Goal: Transaction & Acquisition: Book appointment/travel/reservation

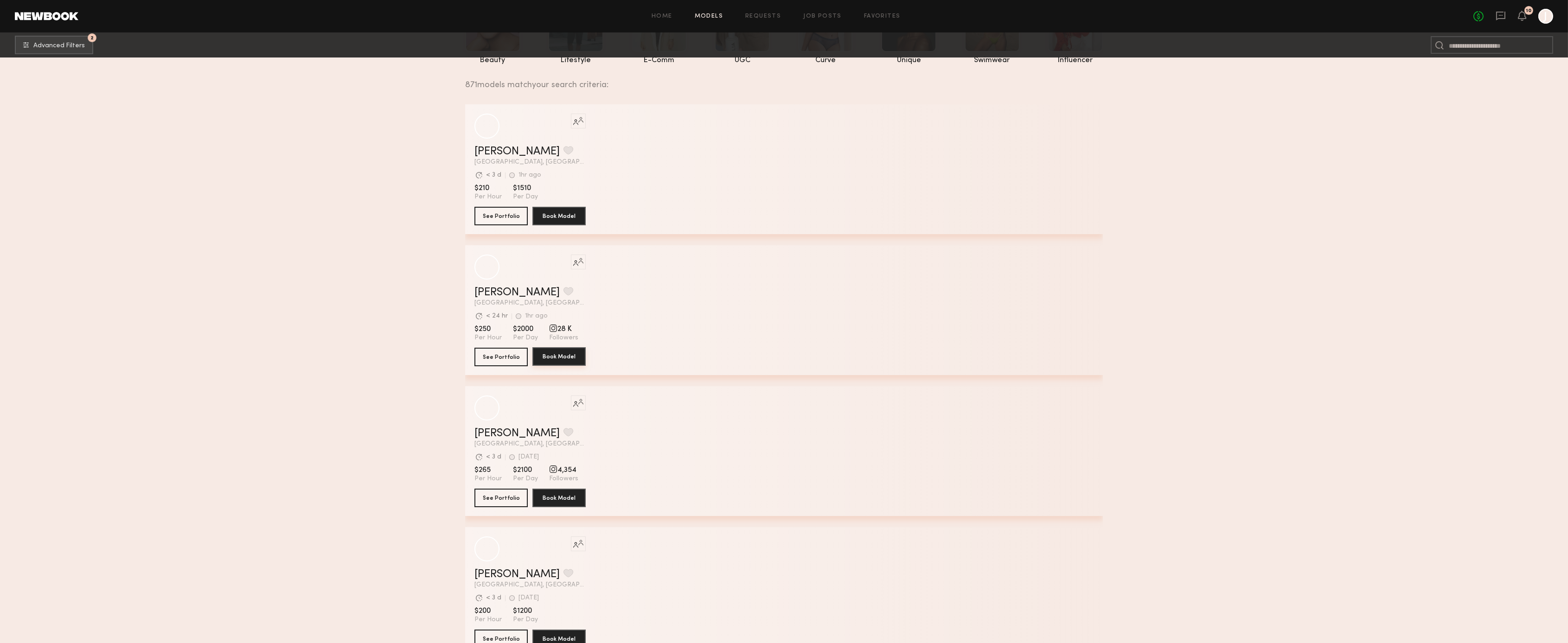
scroll to position [112, 0]
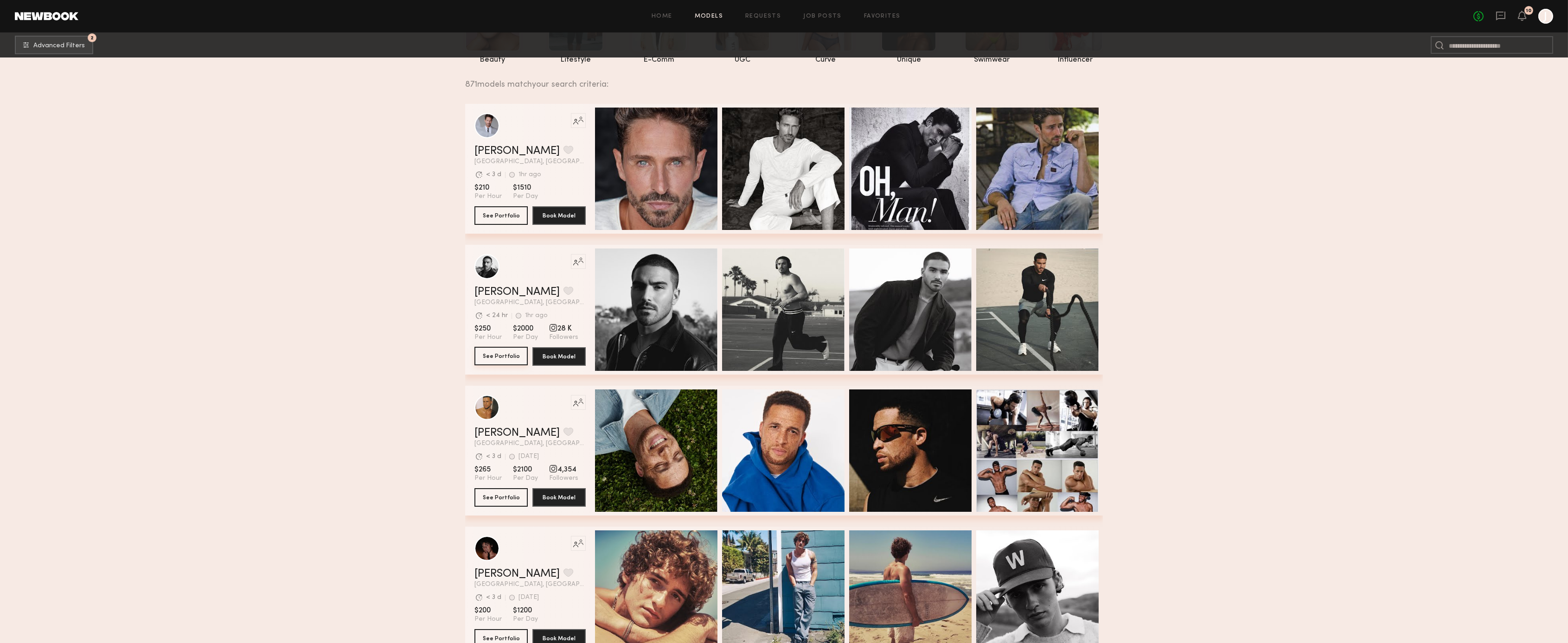
click at [497, 357] on button "See Portfolio" at bounding box center [501, 356] width 54 height 19
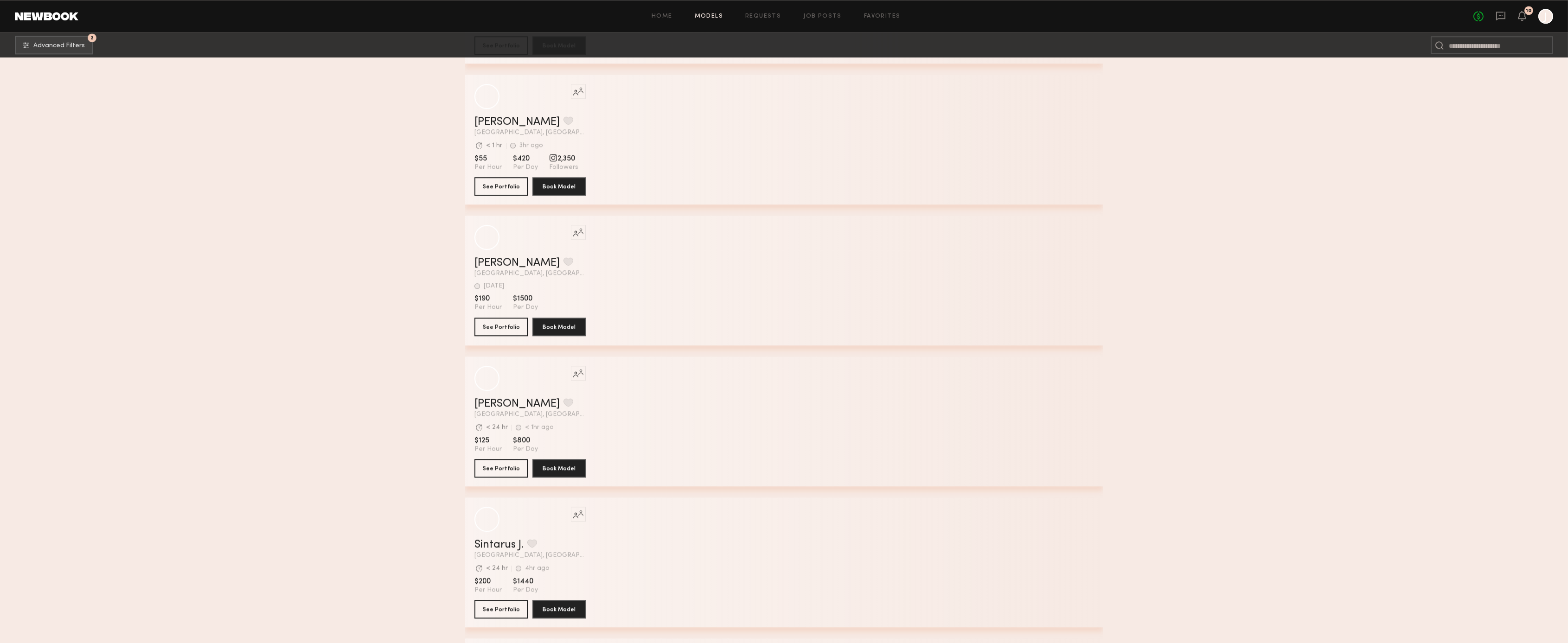
scroll to position [52144, 0]
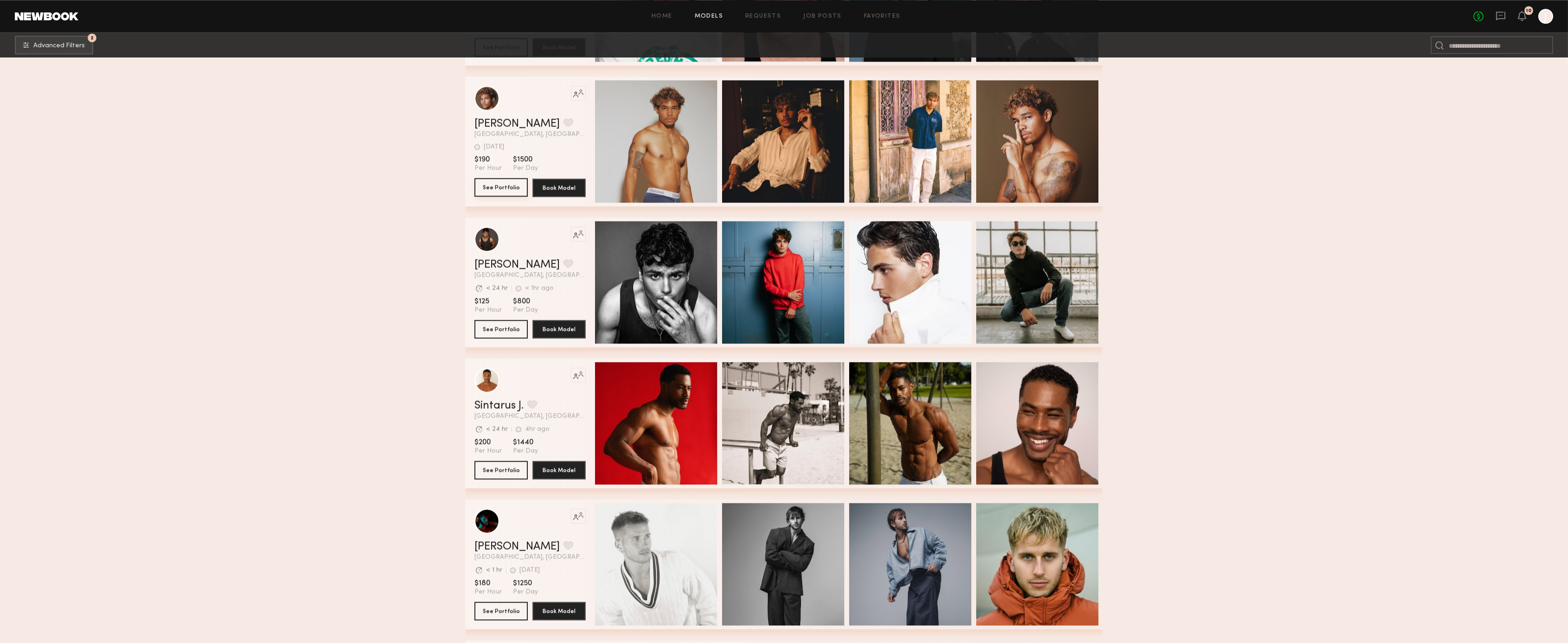
click at [504, 184] on button "See Portfolio" at bounding box center [501, 187] width 54 height 19
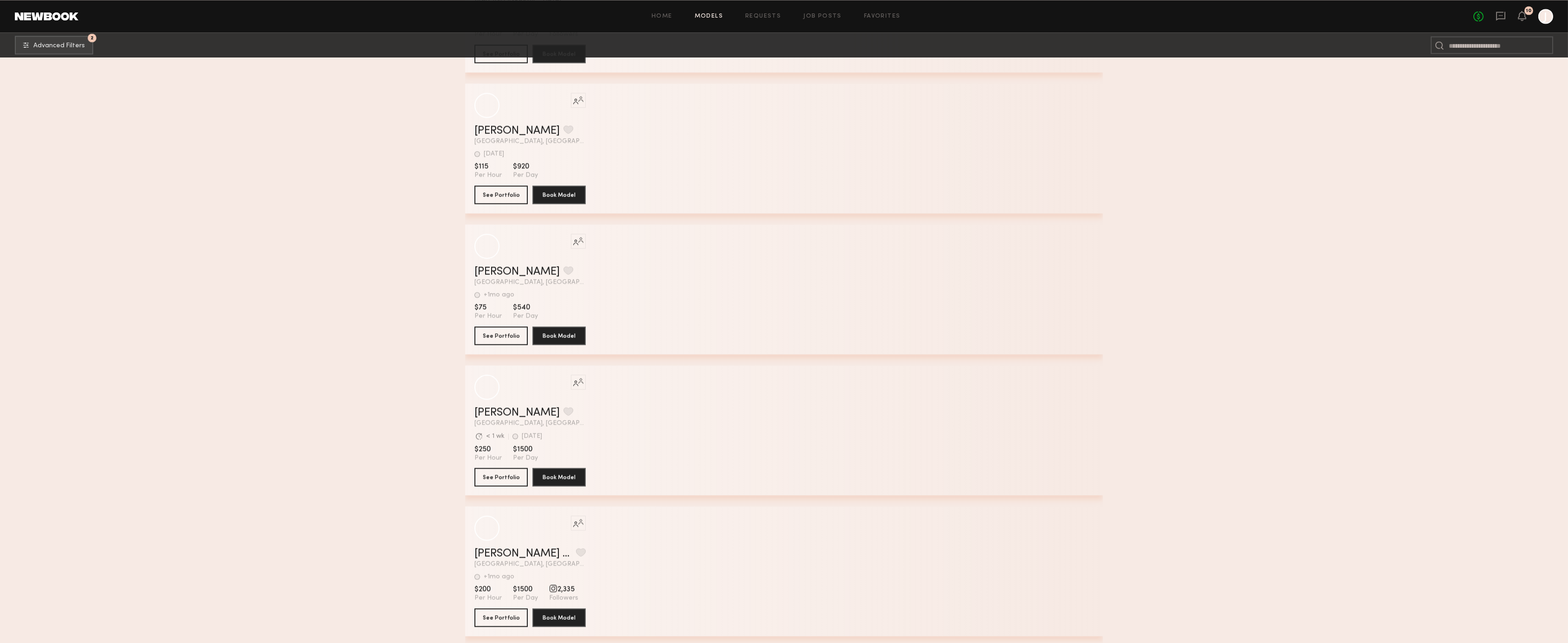
scroll to position [64398, 0]
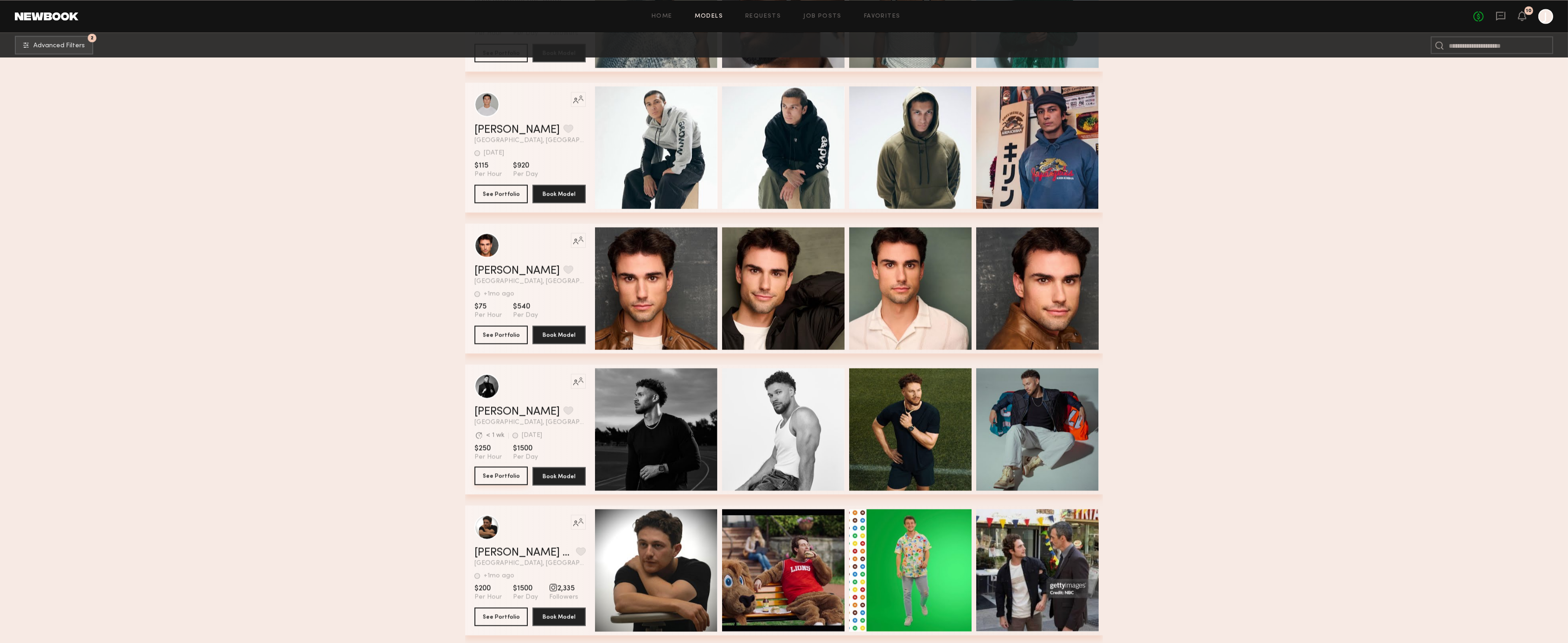
click at [495, 473] on button "See Portfolio" at bounding box center [501, 476] width 54 height 19
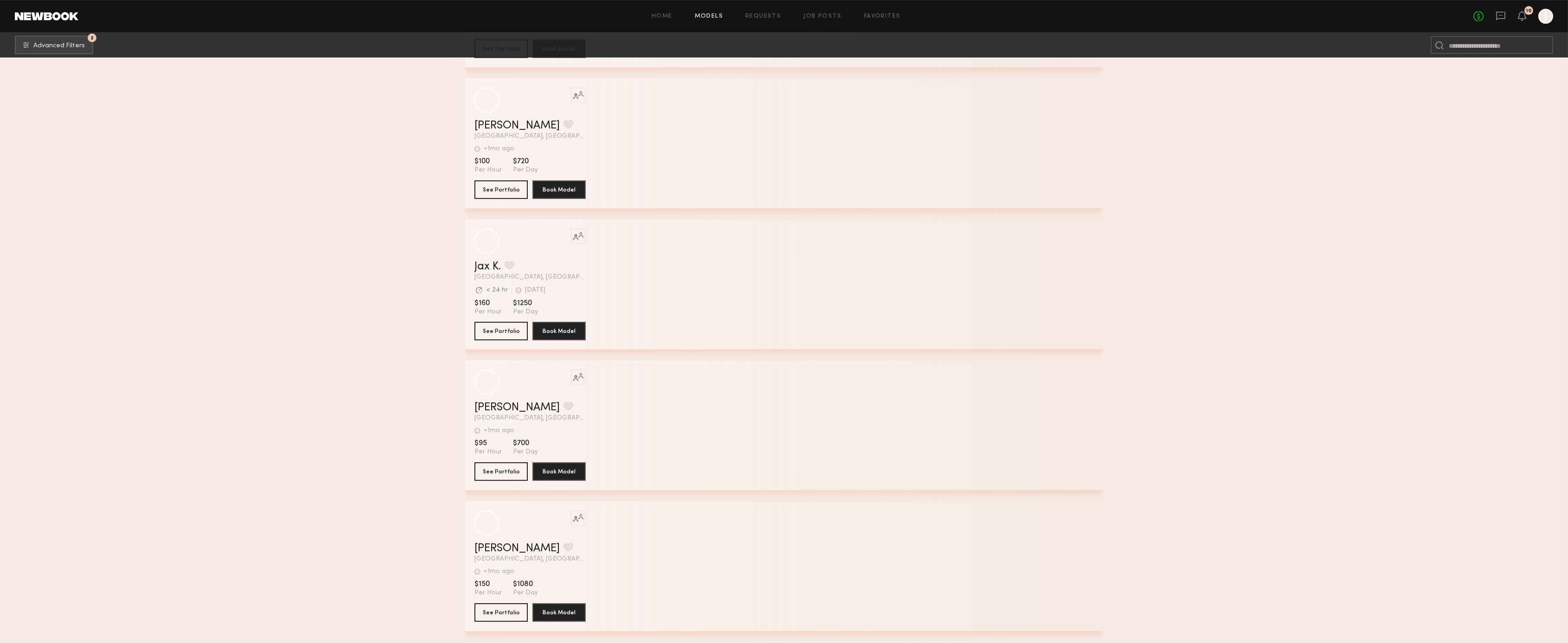
scroll to position [82865, 0]
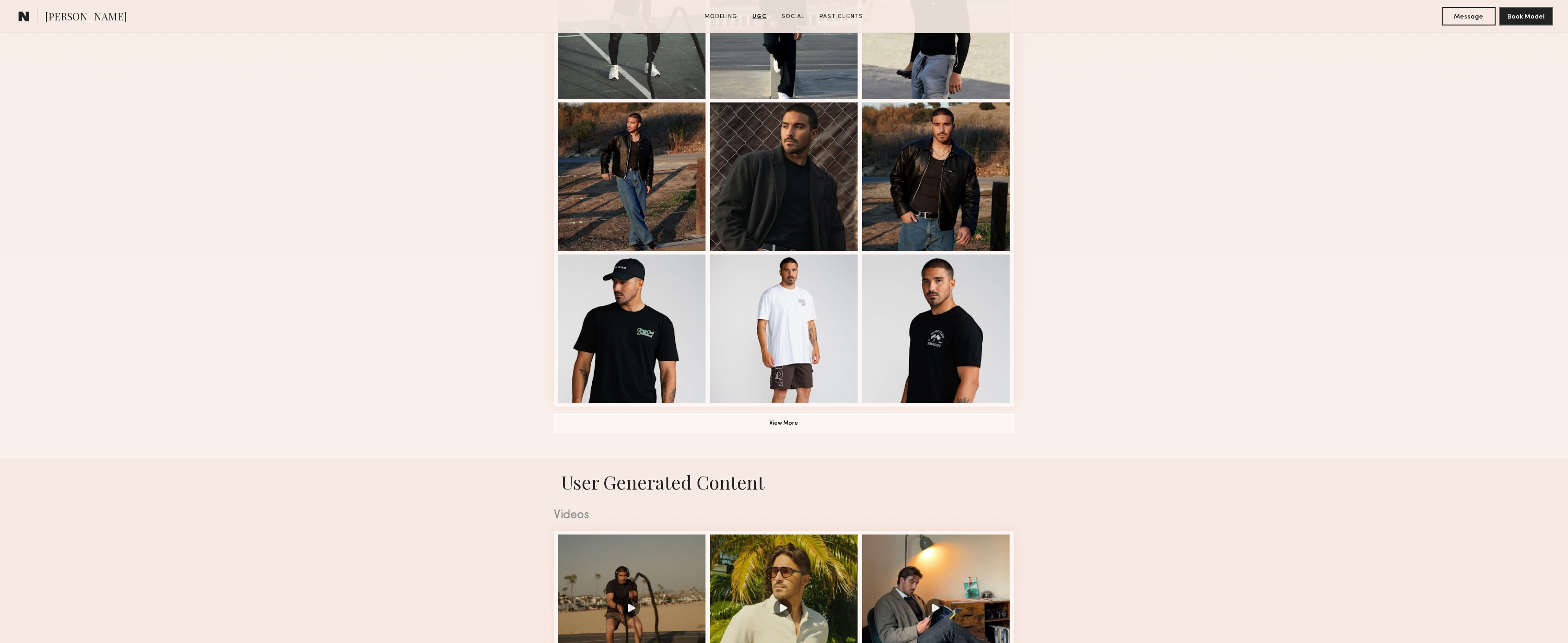
scroll to position [336, 0]
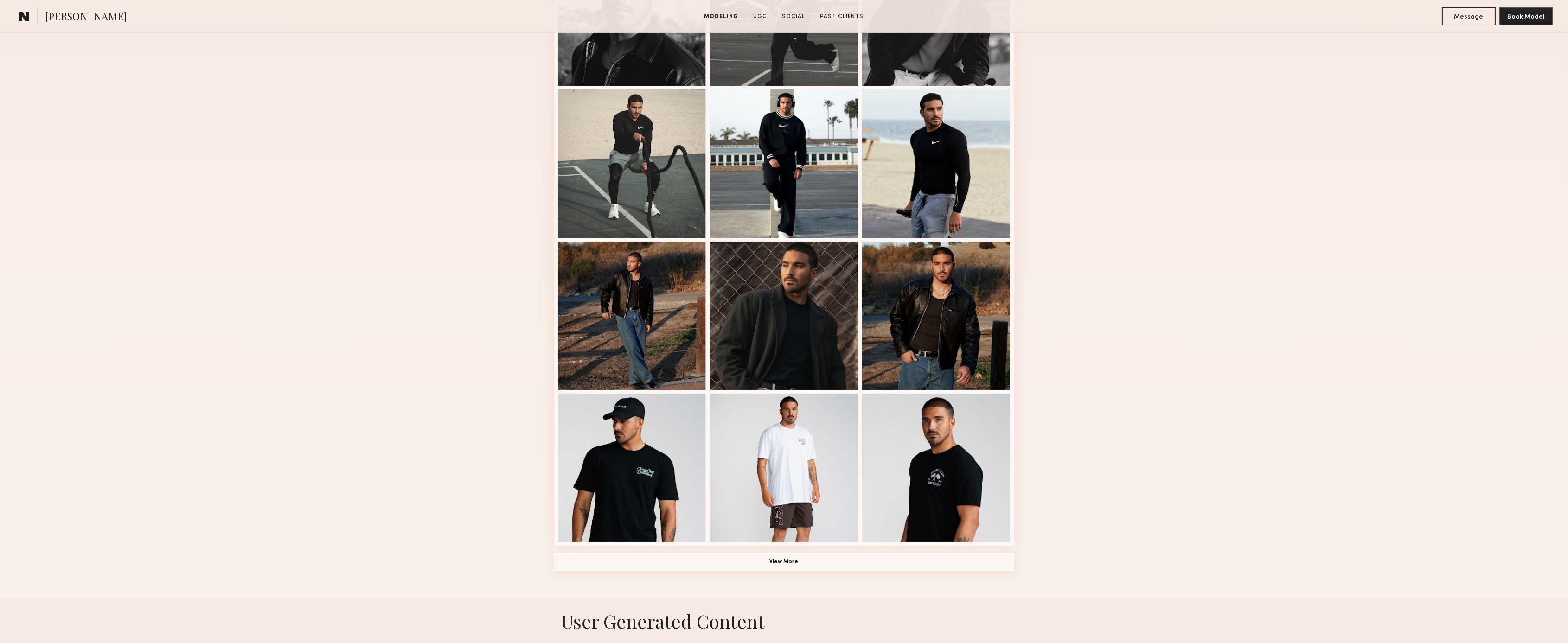
click at [879, 562] on button "View More" at bounding box center [784, 562] width 460 height 19
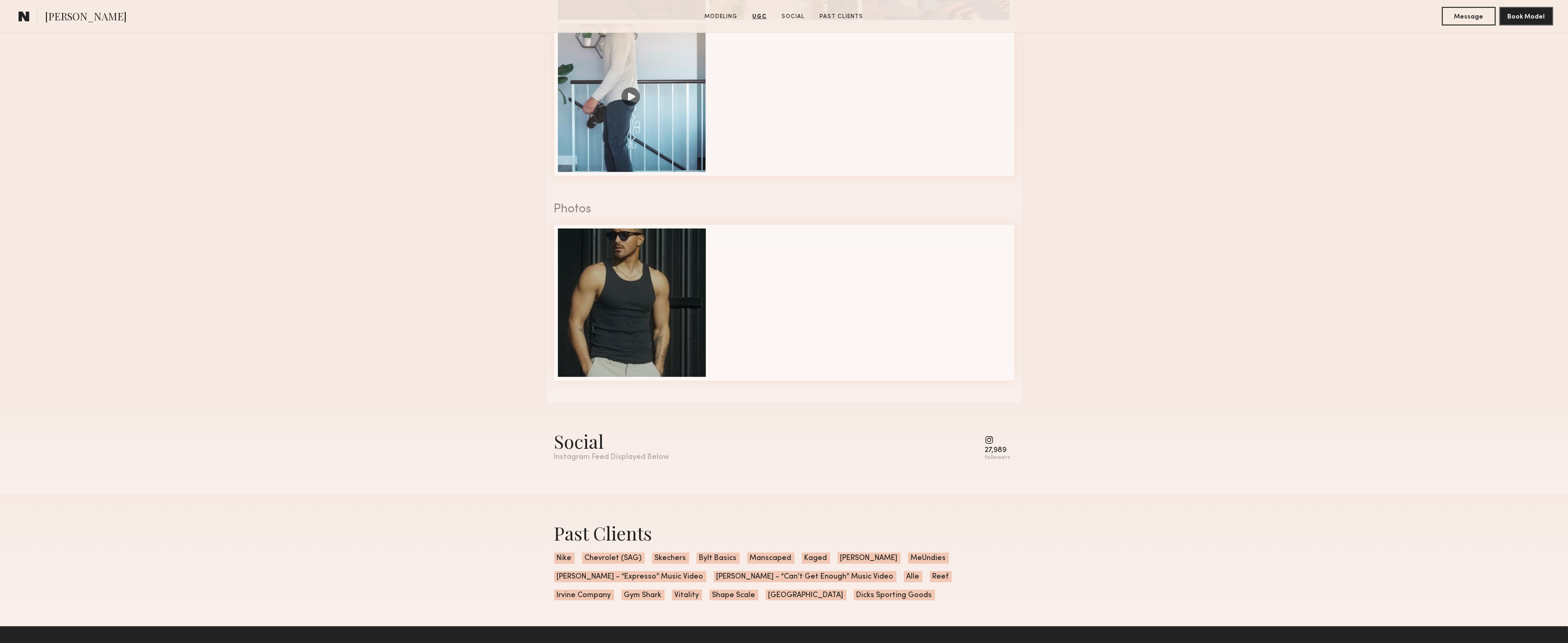
scroll to position [1833, 0]
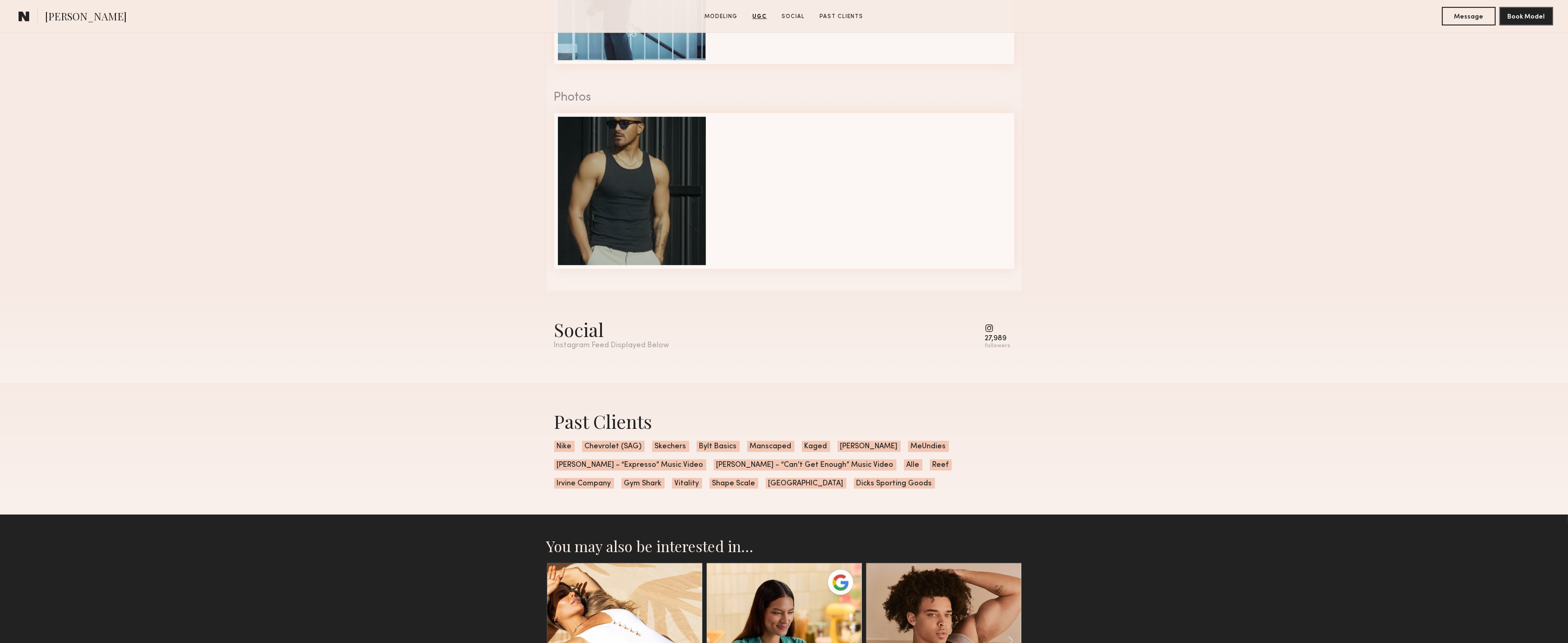
click at [988, 324] on common-icon at bounding box center [998, 328] width 26 height 9
click at [990, 328] on common-icon at bounding box center [998, 328] width 26 height 9
click at [990, 346] on div "followers" at bounding box center [998, 346] width 26 height 7
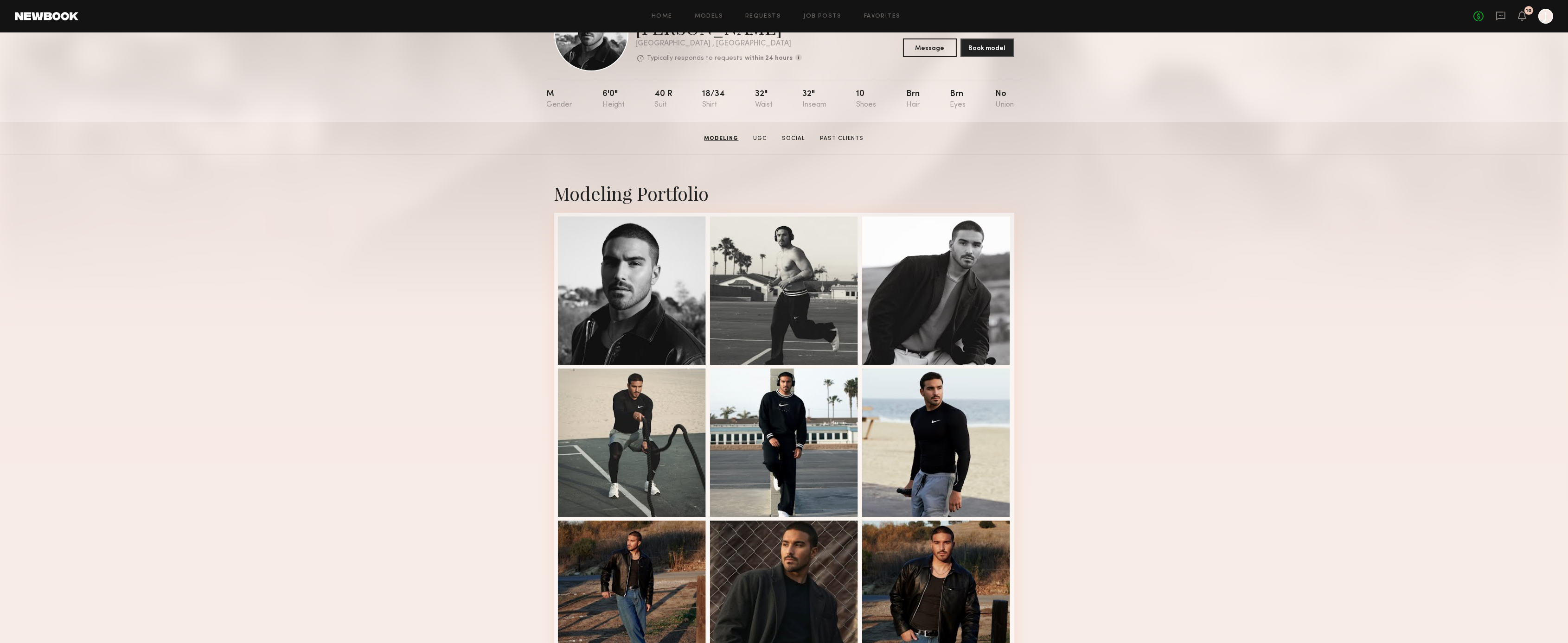
scroll to position [0, 0]
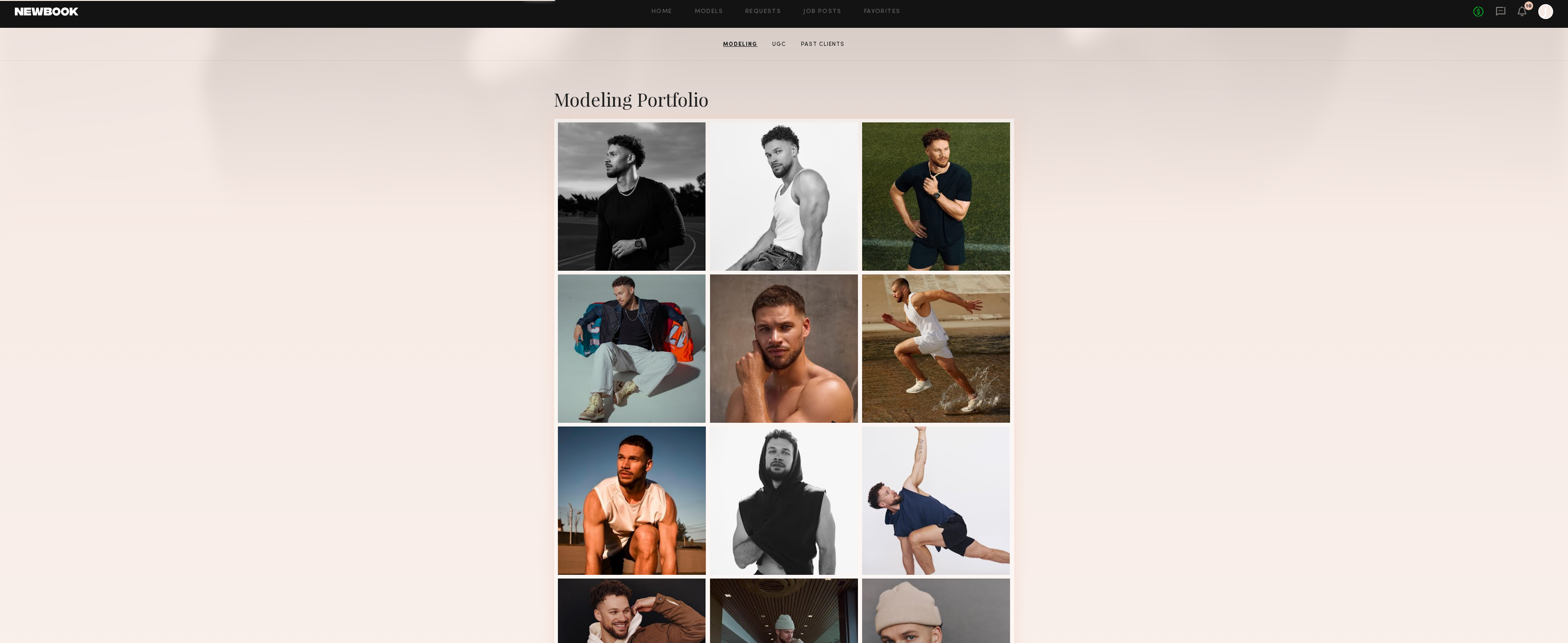
scroll to position [131, 0]
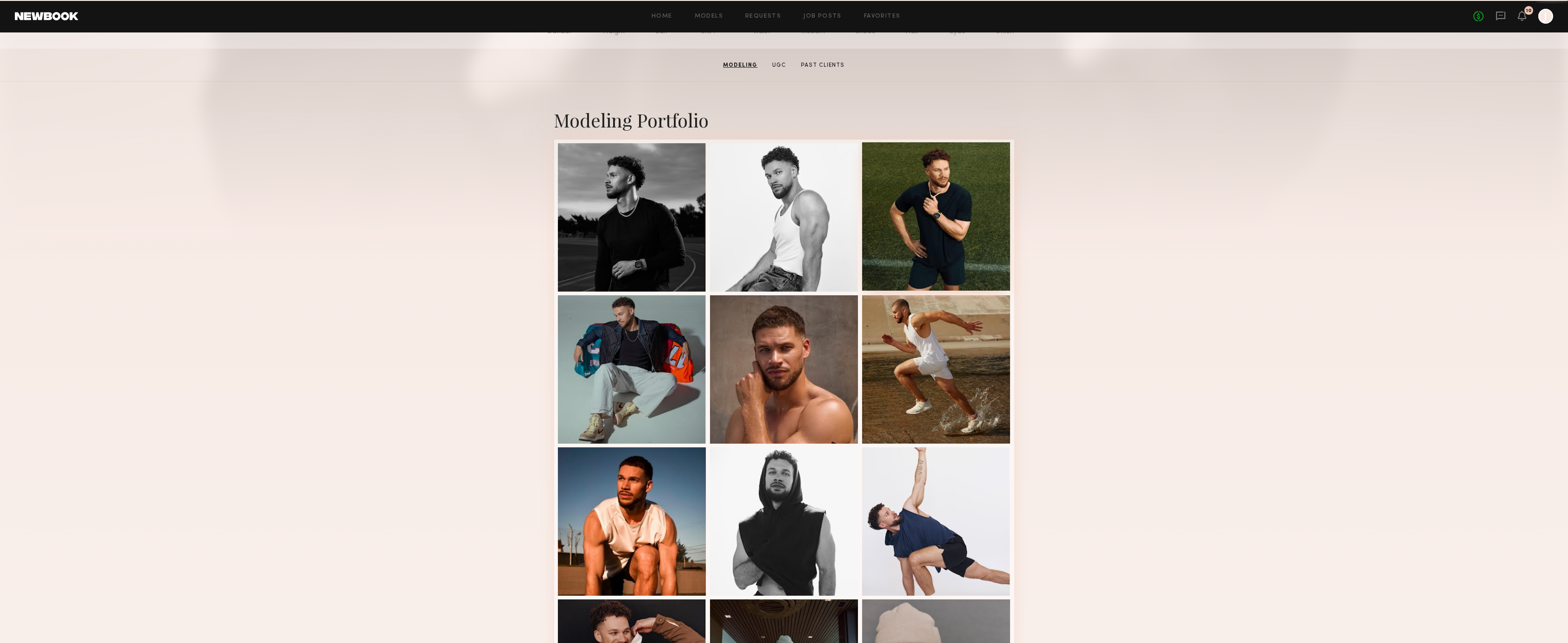
click at [952, 213] on div at bounding box center [936, 216] width 148 height 148
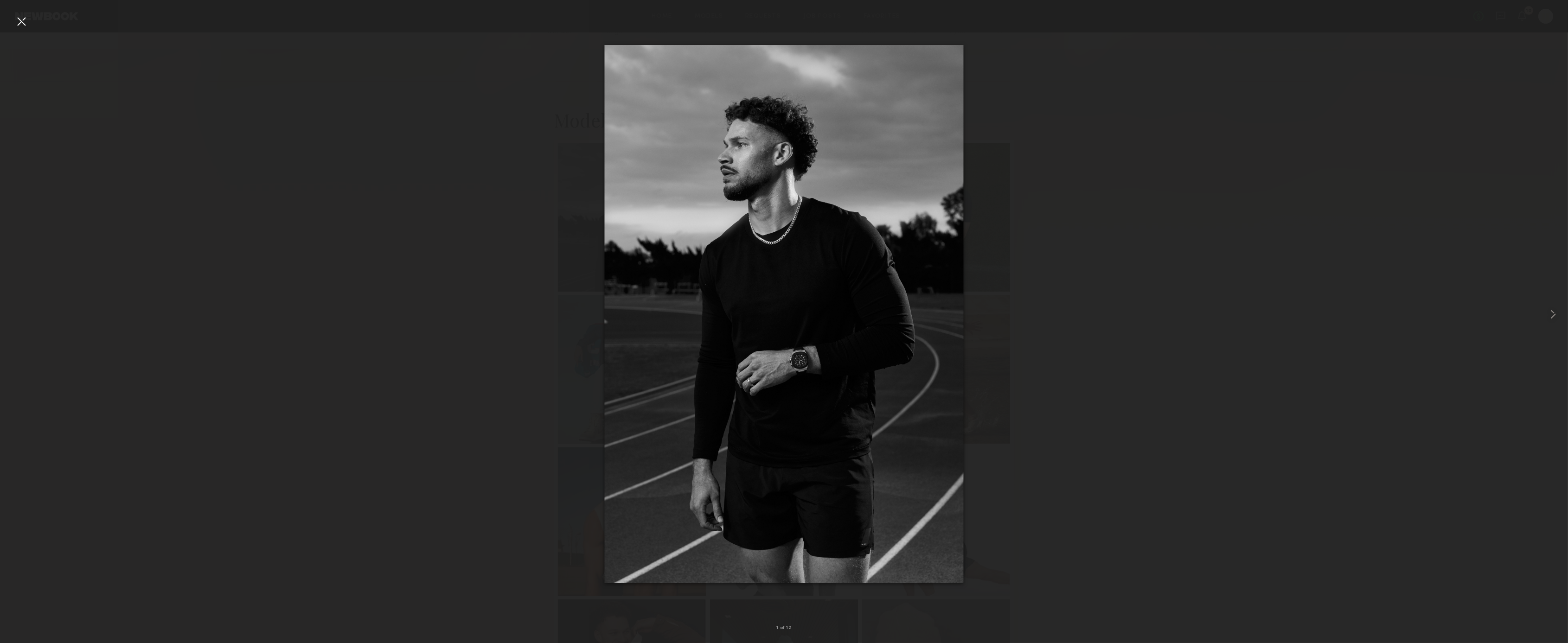
click at [1243, 132] on div at bounding box center [784, 314] width 1568 height 599
click at [1477, 86] on div at bounding box center [784, 314] width 1568 height 599
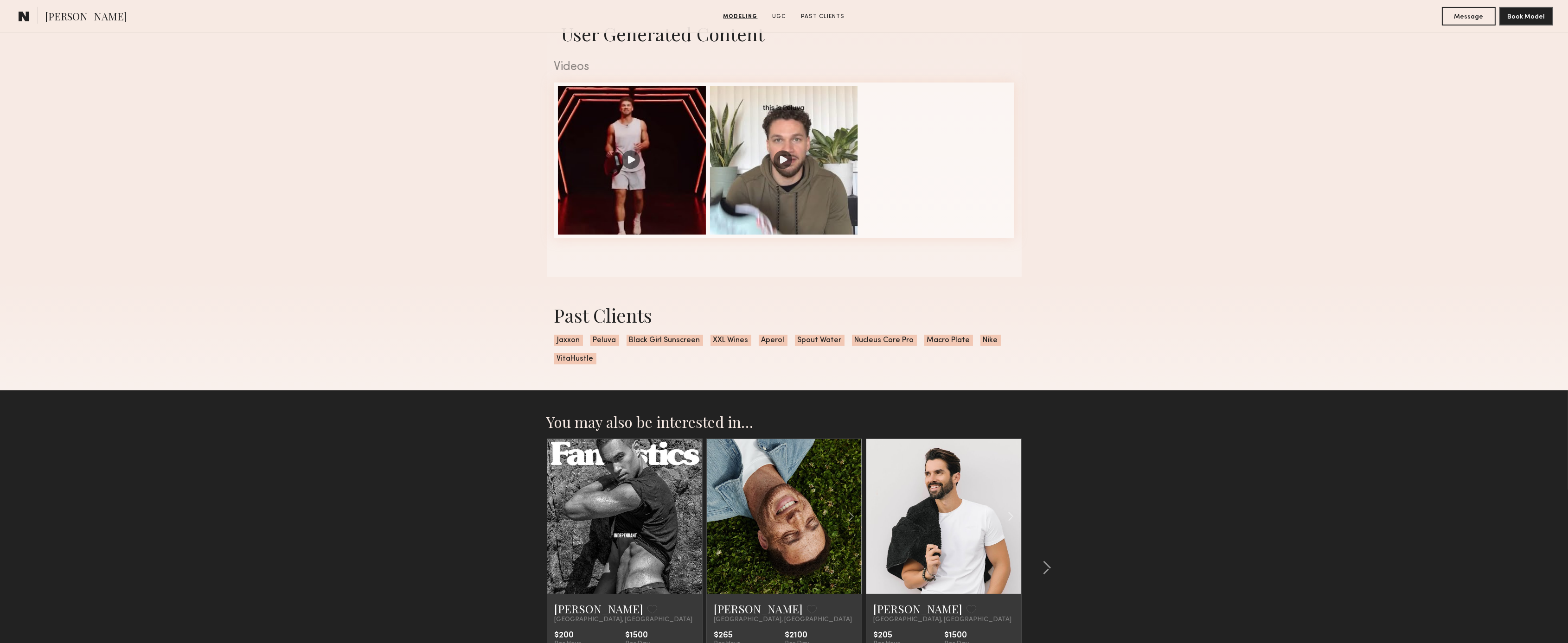
scroll to position [1045, 0]
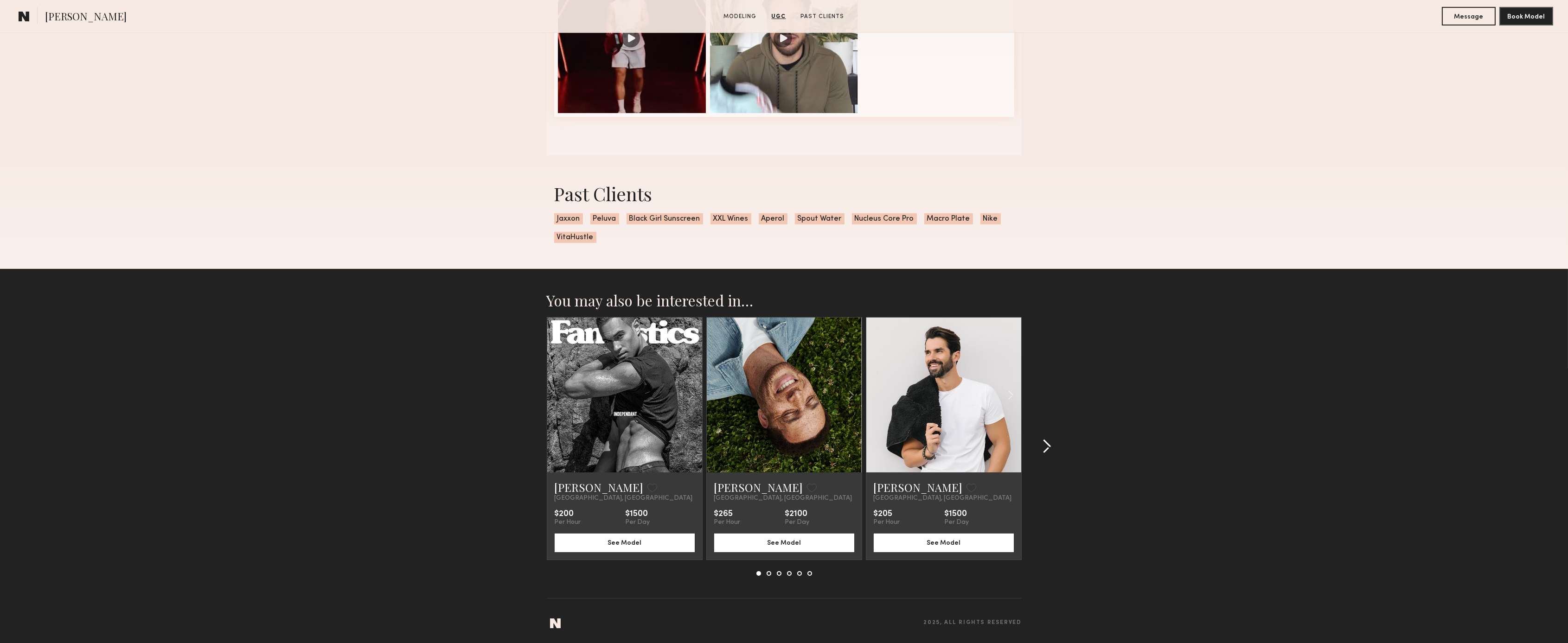
click at [1048, 442] on common-icon at bounding box center [1046, 446] width 9 height 15
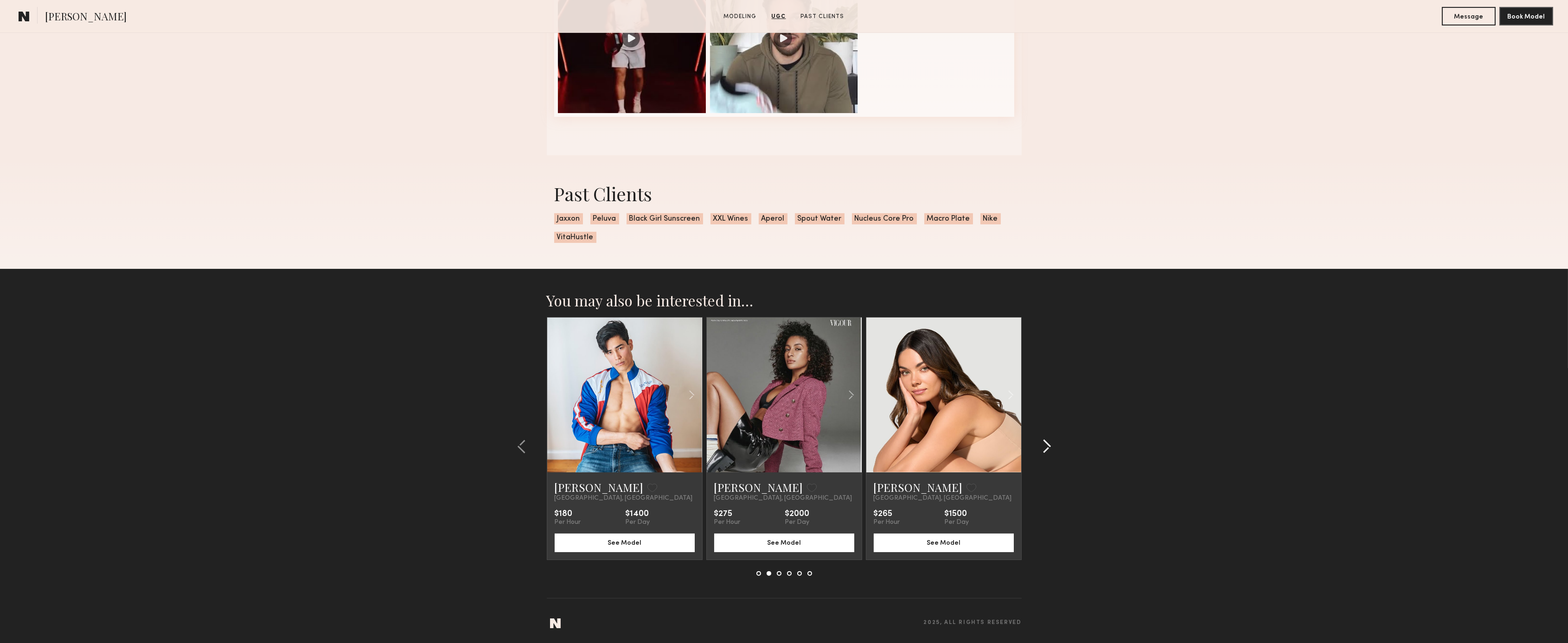
click at [1048, 442] on common-icon at bounding box center [1046, 446] width 9 height 15
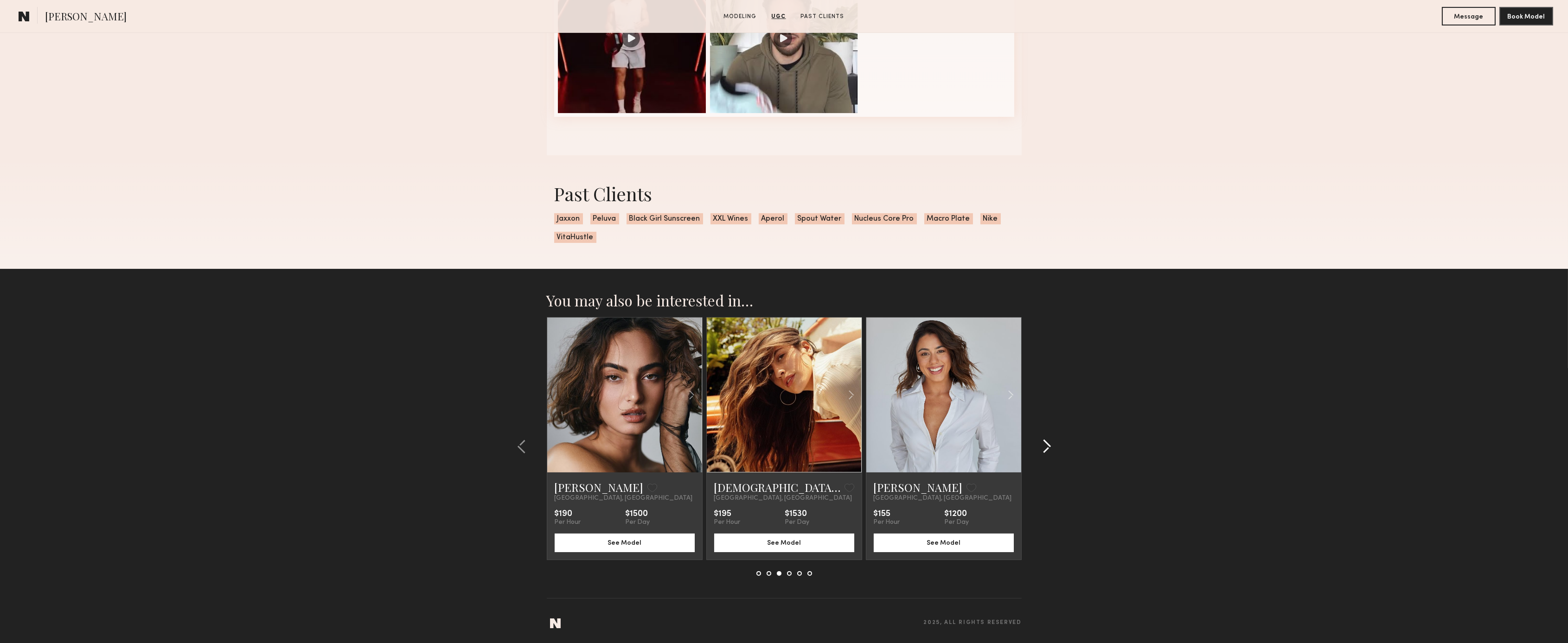
click at [1048, 442] on common-icon at bounding box center [1046, 446] width 9 height 15
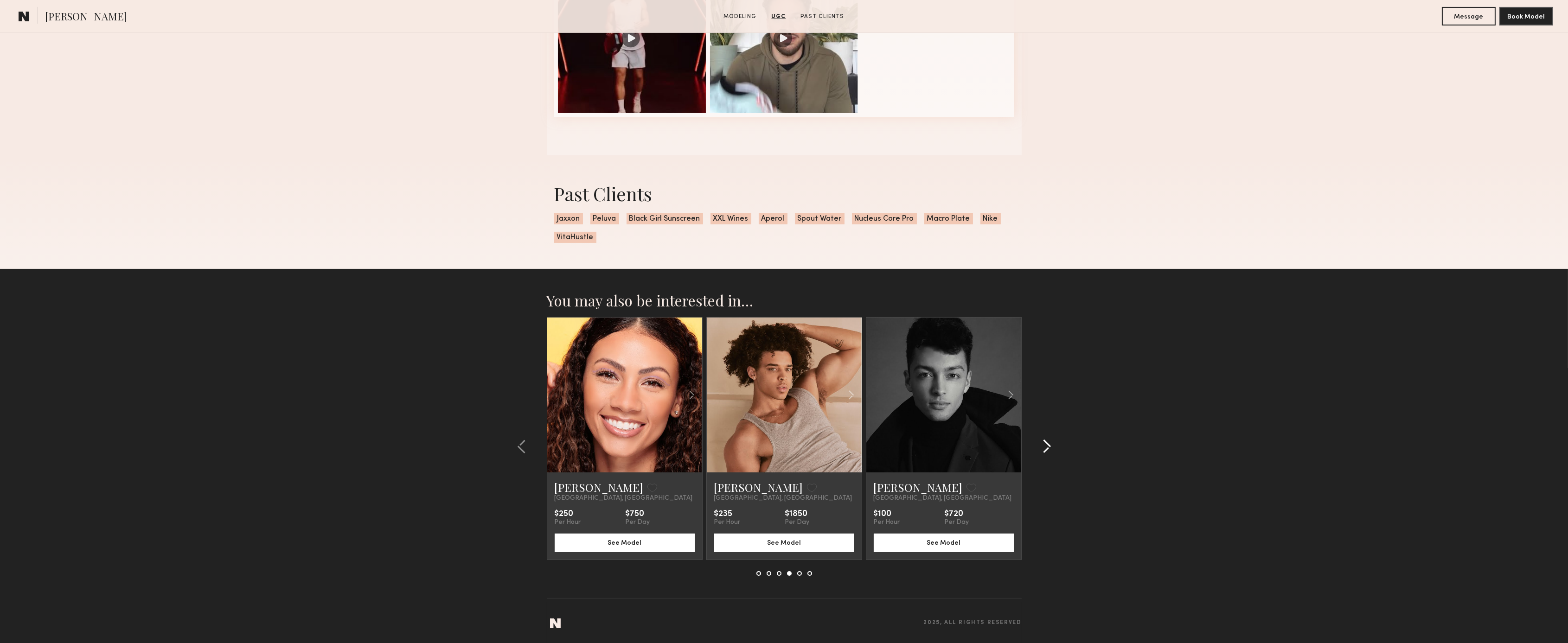
click at [1048, 442] on common-icon at bounding box center [1046, 446] width 9 height 15
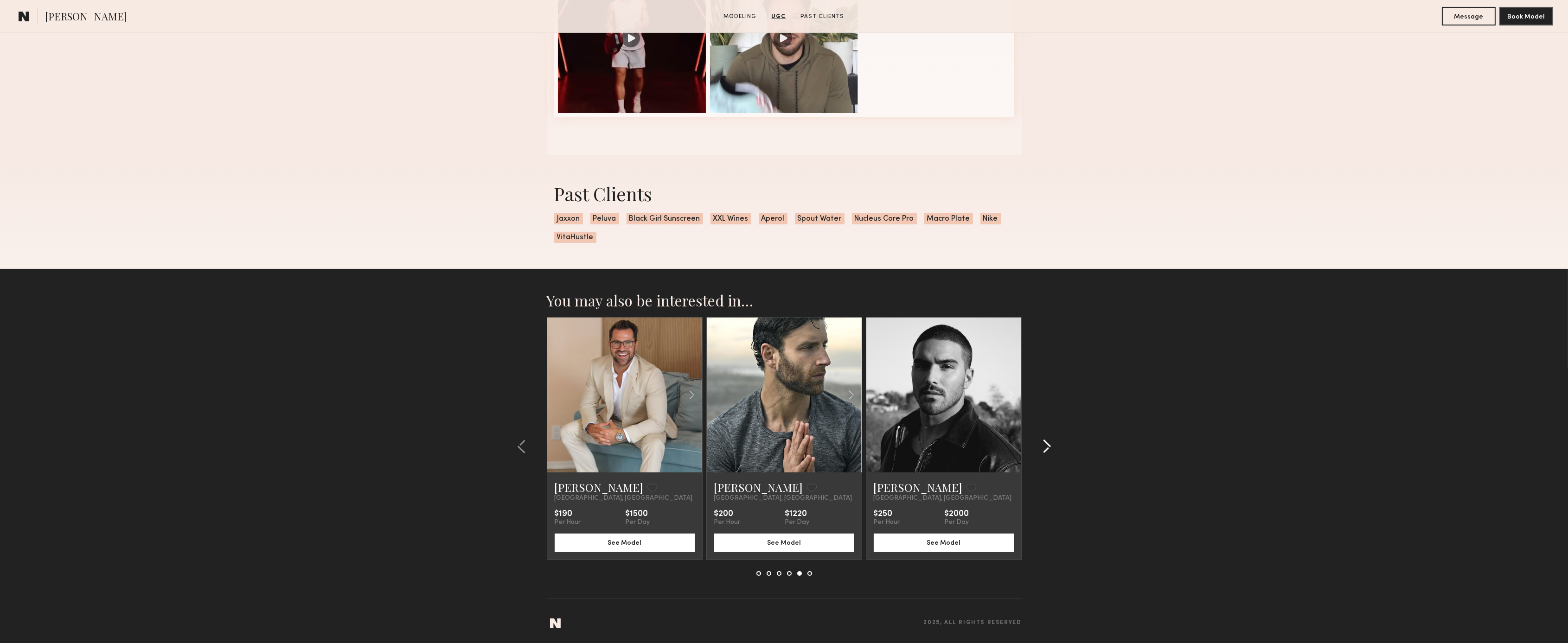
click at [1048, 442] on common-icon at bounding box center [1046, 446] width 9 height 15
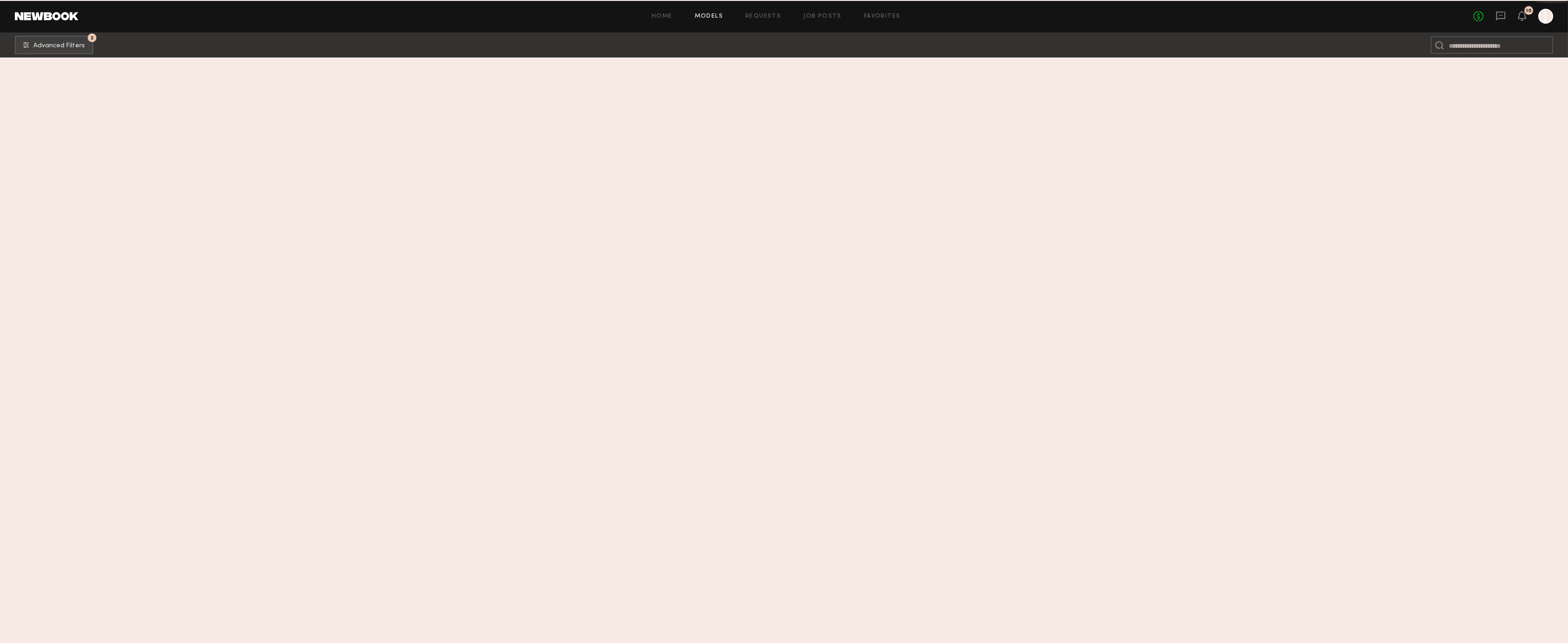
scroll to position [85846, 0]
